Goal: Task Accomplishment & Management: Complete application form

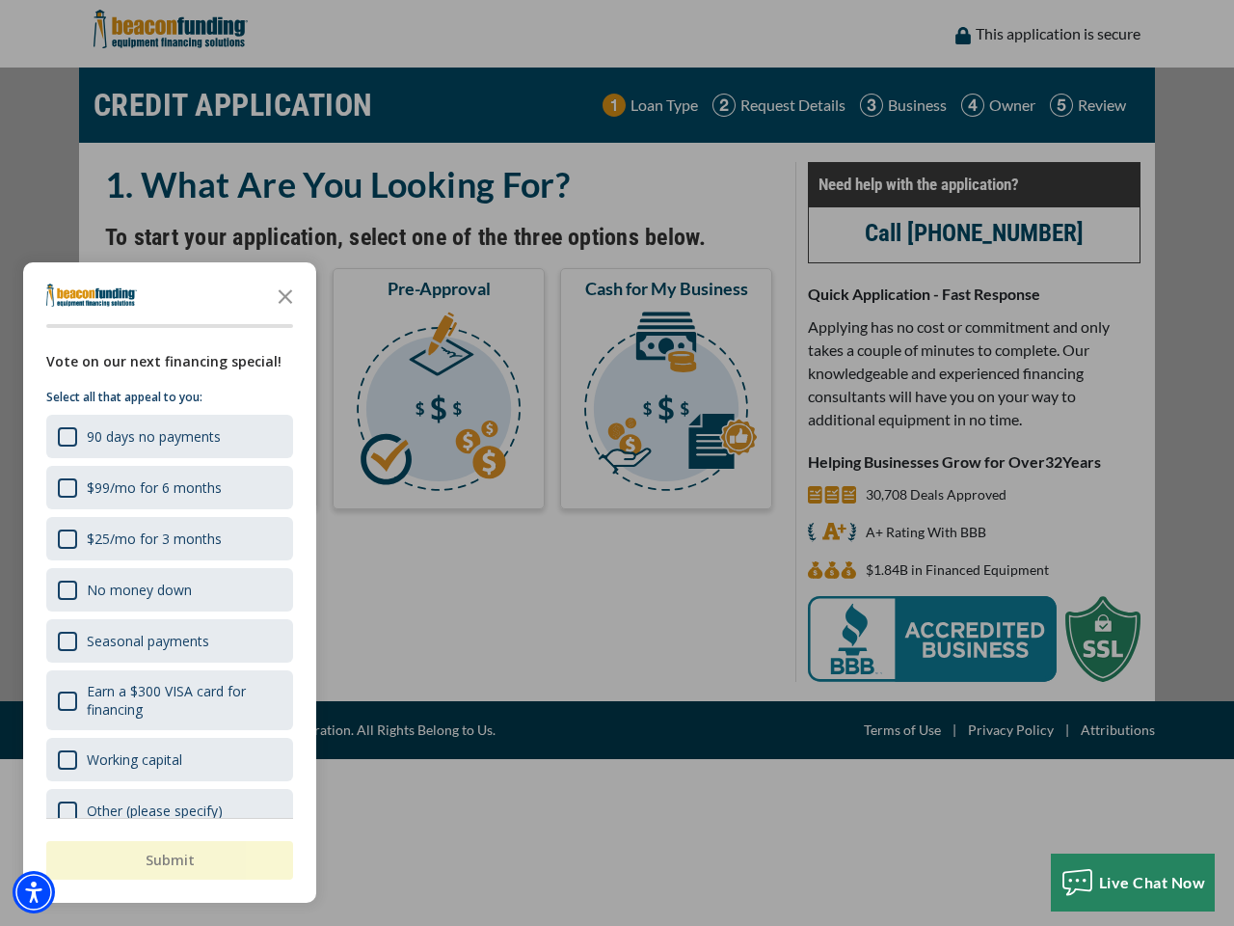
click at [617, 463] on div "button" at bounding box center [617, 463] width 1234 height 926
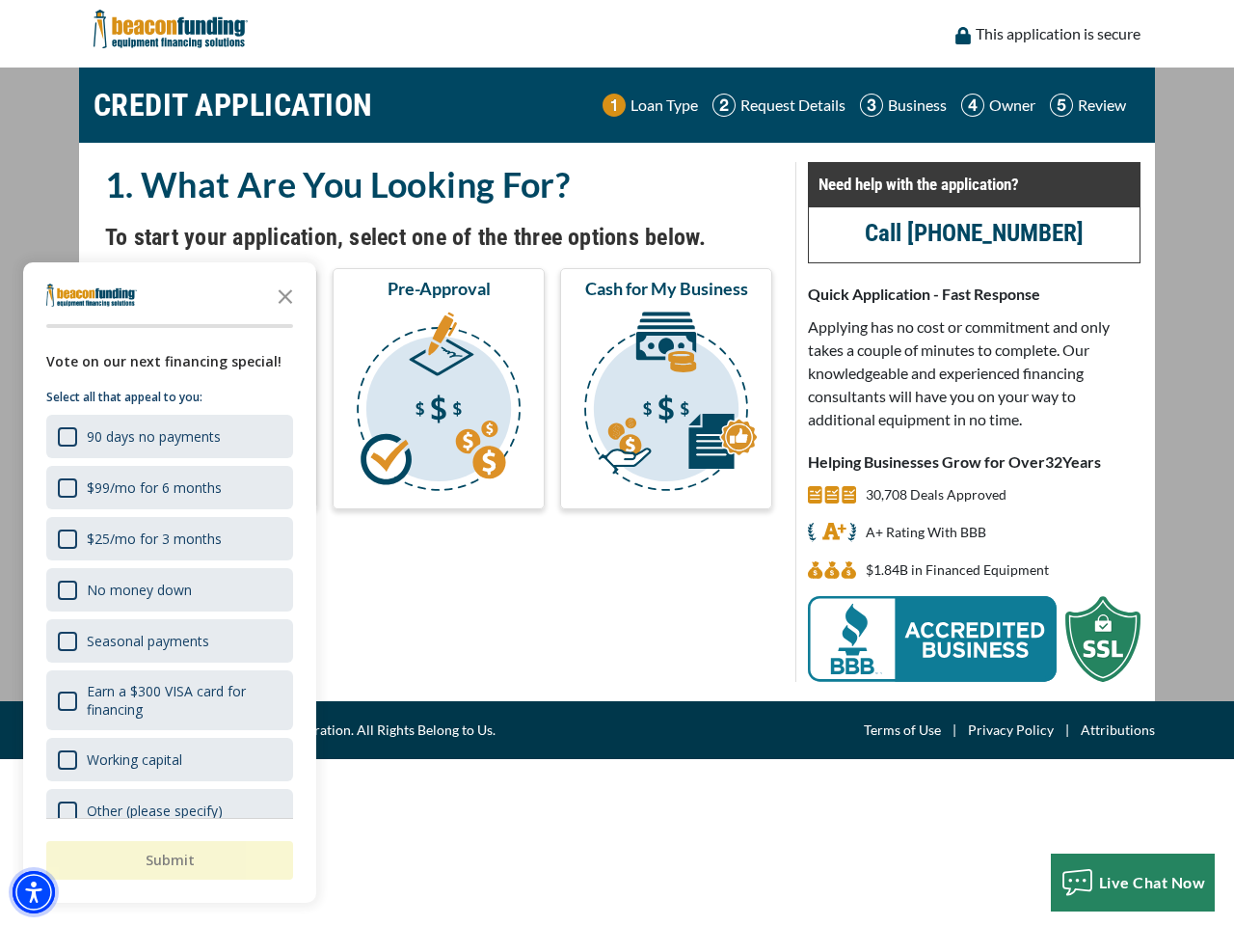
click at [34, 892] on img "Accessibility Menu" at bounding box center [34, 892] width 42 height 42
click at [617, 463] on body "Skip to main content Enable accessibility for low vision Open the accessibility…" at bounding box center [617, 463] width 1234 height 926
click at [285, 295] on body "Skip to main content Enable accessibility for low vision Open the accessibility…" at bounding box center [617, 463] width 1234 height 926
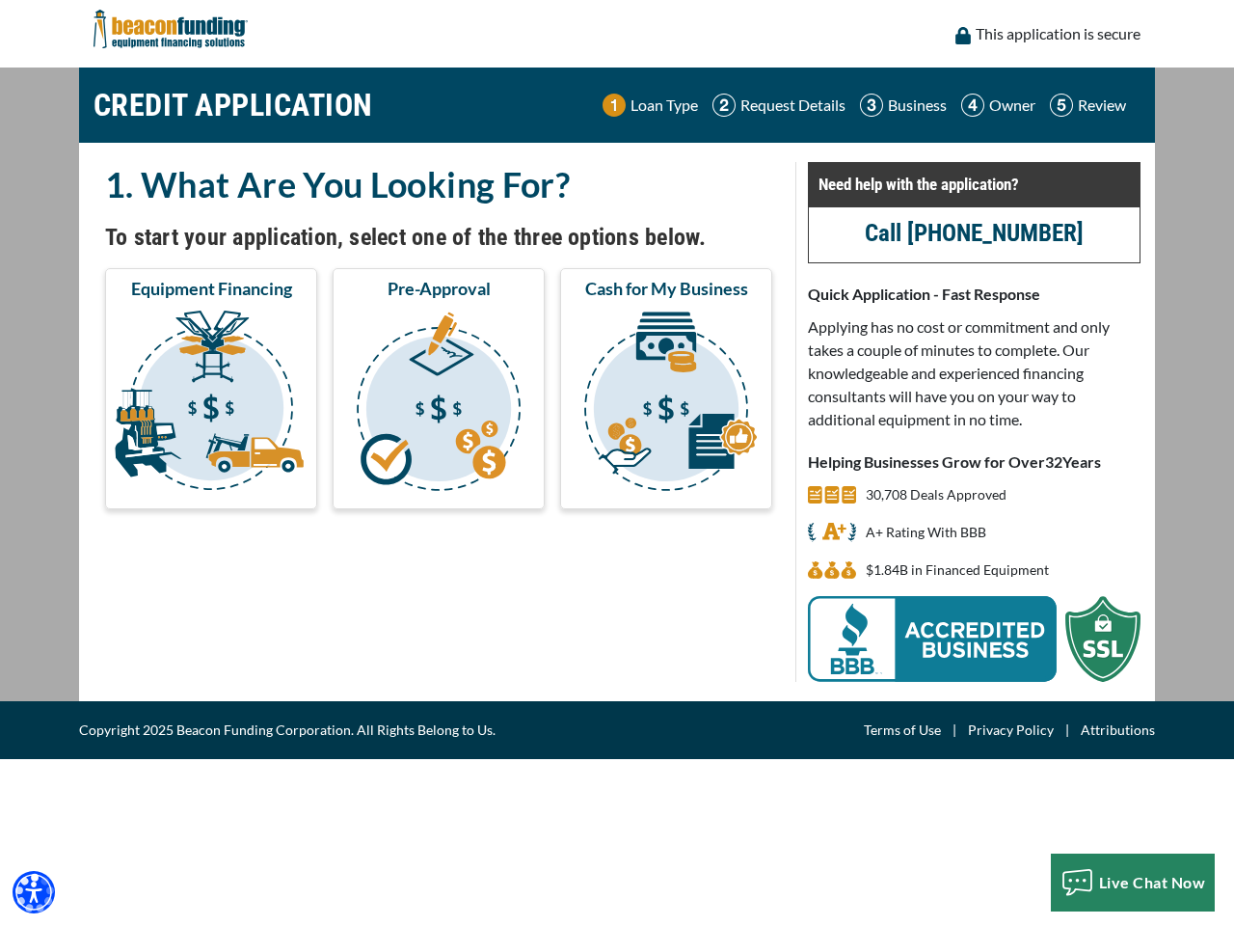
click at [168, 436] on body "Skip to main content Enable accessibility for low vision Open the accessibility…" at bounding box center [617, 463] width 1234 height 926
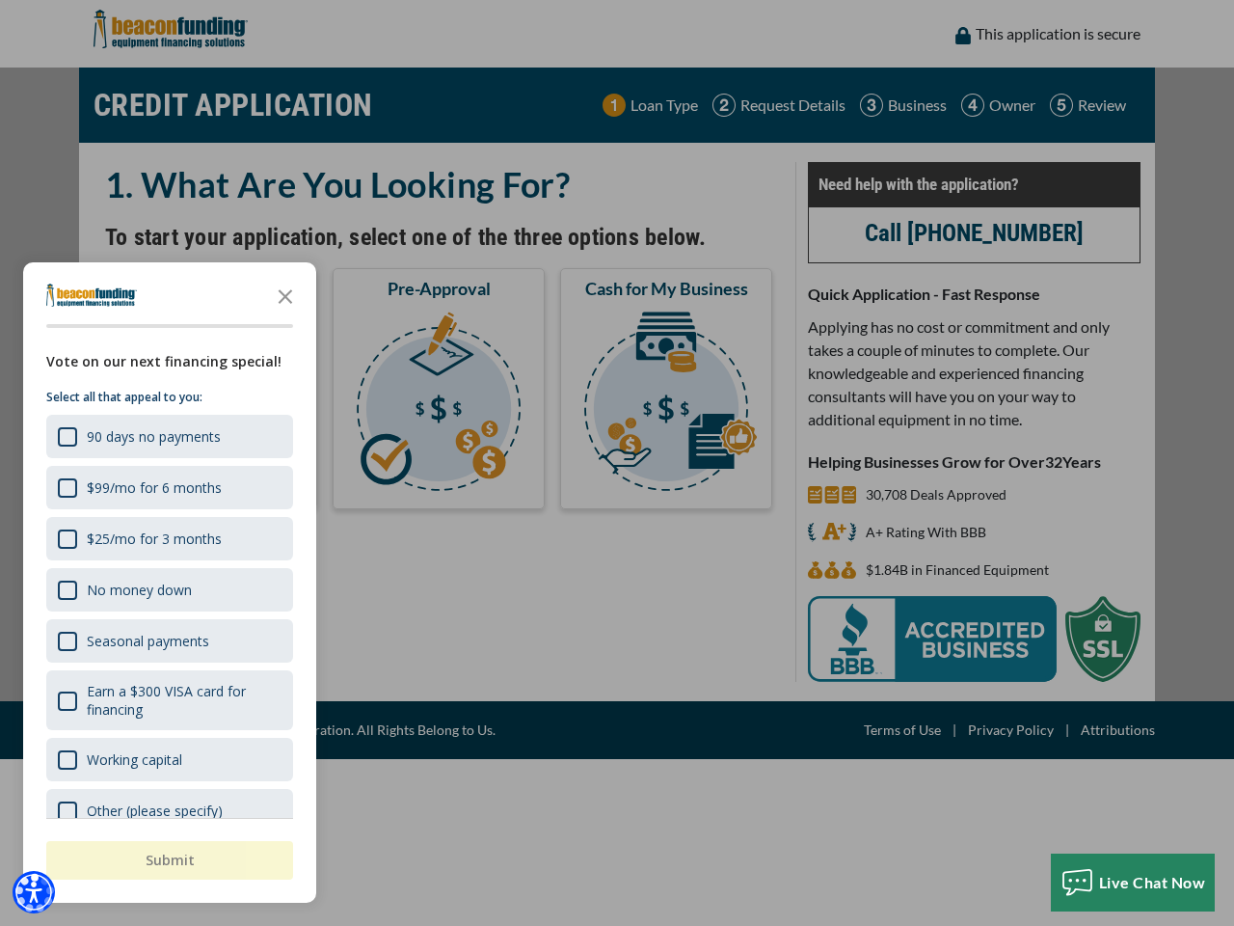
click at [168, 487] on body "Skip to main content Enable accessibility for low vision Open the accessibility…" at bounding box center [617, 463] width 1234 height 926
click at [168, 538] on body "Skip to main content Enable accessibility for low vision Open the accessibility…" at bounding box center [617, 463] width 1234 height 926
click at [168, 589] on body "Skip to main content Enable accessibility for low vision Open the accessibility…" at bounding box center [617, 463] width 1234 height 926
click at [168, 640] on body "Skip to main content Enable accessibility for low vision Open the accessibility…" at bounding box center [617, 463] width 1234 height 926
click at [168, 700] on body "Skip to main content Enable accessibility for low vision Open the accessibility…" at bounding box center [617, 463] width 1234 height 926
